Goal: Check status

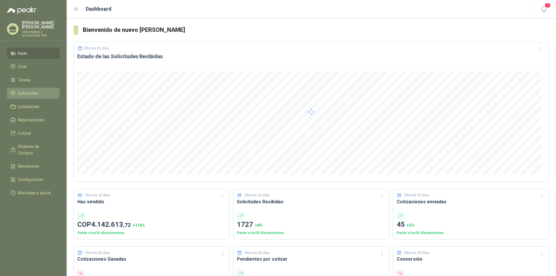
click at [34, 90] on span "Solicitudes" at bounding box center [28, 93] width 20 height 6
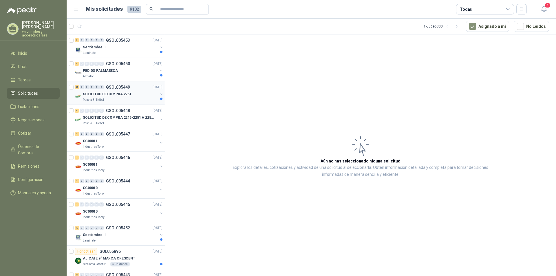
click at [98, 94] on p "SOLICITUD DE COMPRA 2261" at bounding box center [107, 93] width 49 height 5
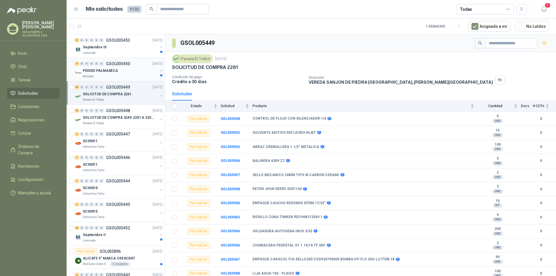
click at [100, 68] on p "PEDIDO PALMASECA" at bounding box center [100, 70] width 35 height 5
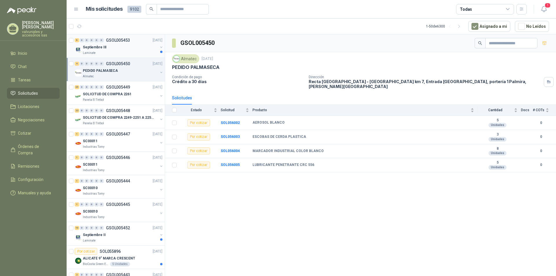
click at [100, 48] on p "Septiembre III" at bounding box center [95, 47] width 24 height 5
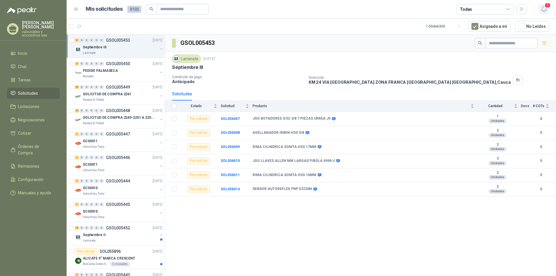
click at [544, 8] on span "1" at bounding box center [547, 5] width 6 height 5
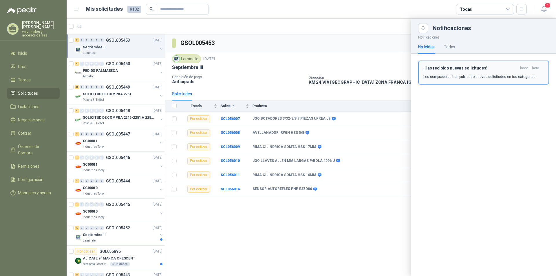
click at [450, 67] on h3 "¡Has recibido nuevas solicitudes!" at bounding box center [470, 68] width 94 height 5
